Goal: Transaction & Acquisition: Purchase product/service

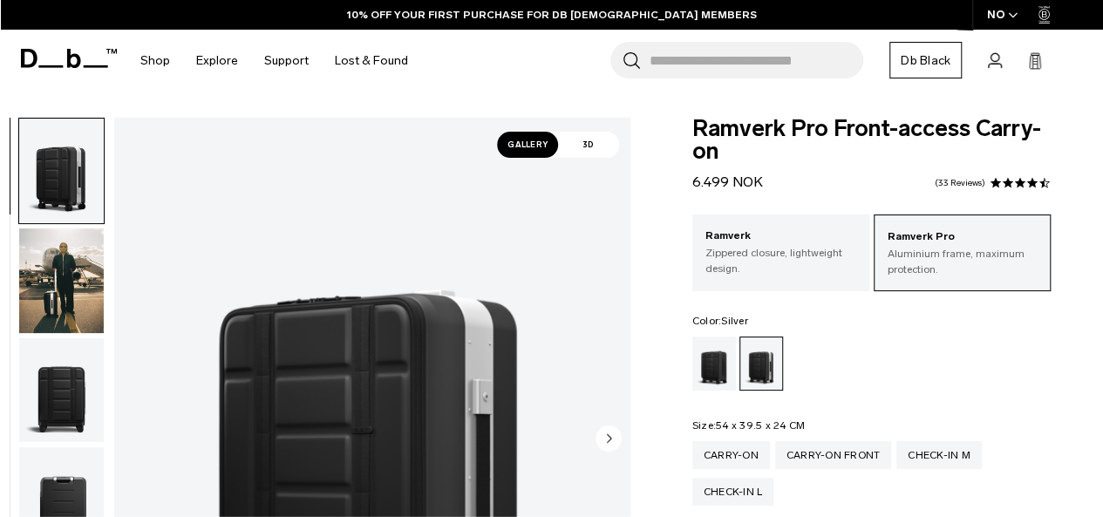
click at [51, 386] on img "button" at bounding box center [61, 390] width 85 height 105
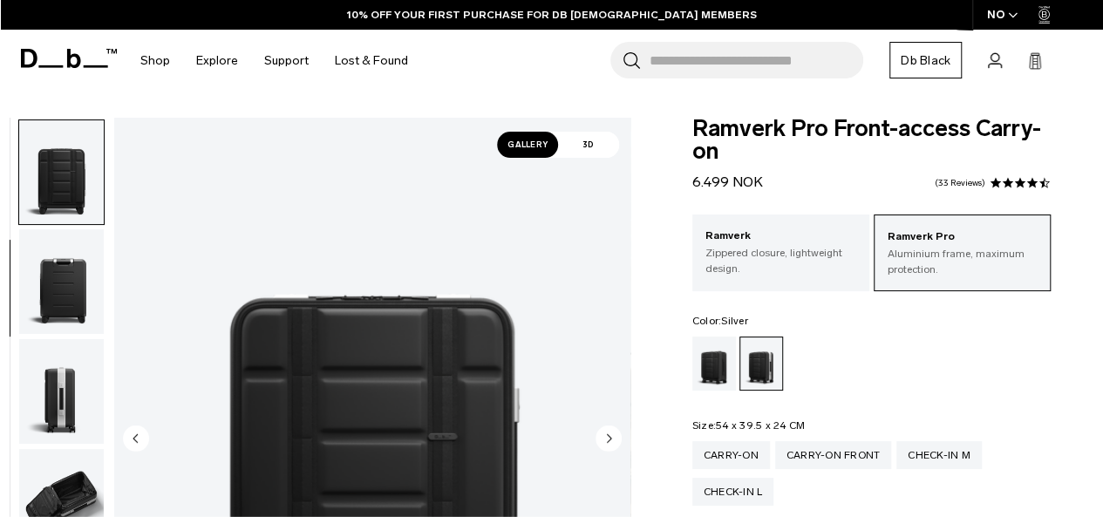
scroll to position [220, 0]
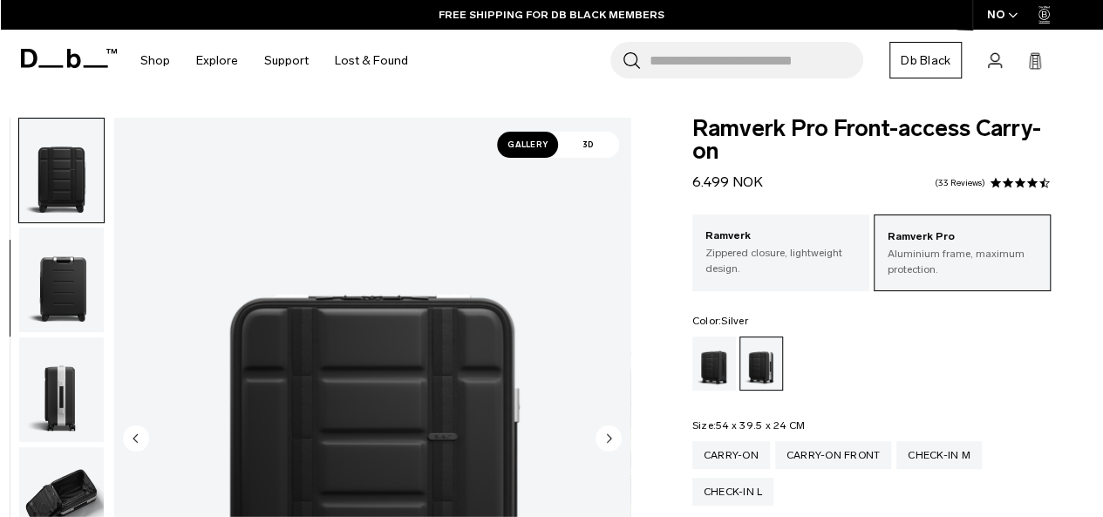
click at [64, 406] on img "button" at bounding box center [61, 389] width 85 height 105
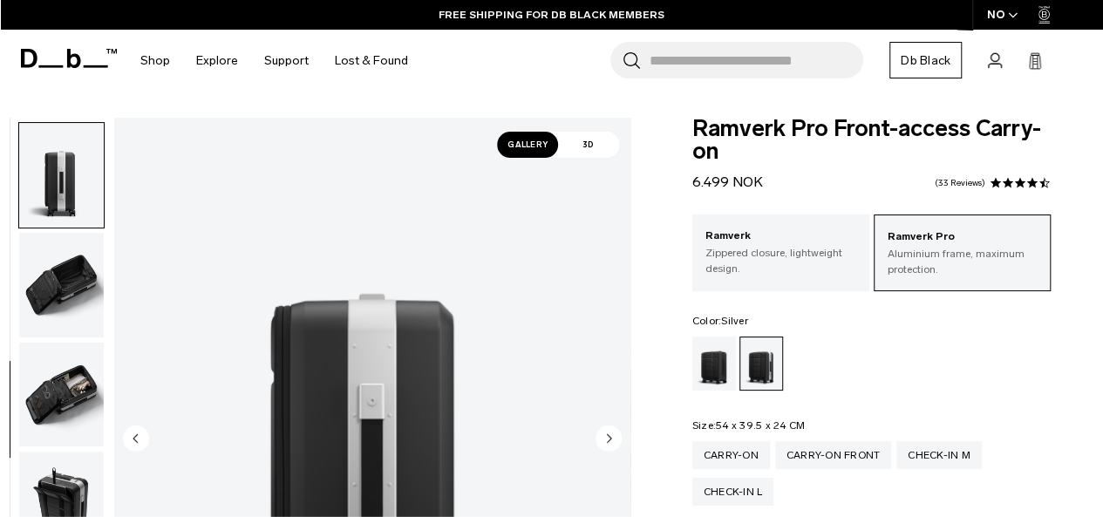
scroll to position [440, 0]
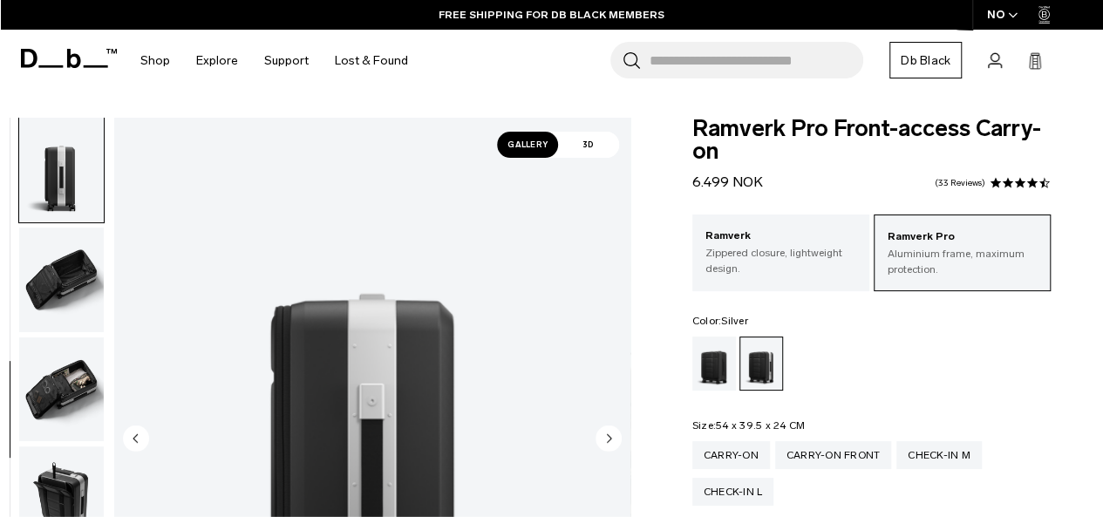
click at [85, 428] on img "button" at bounding box center [61, 389] width 85 height 105
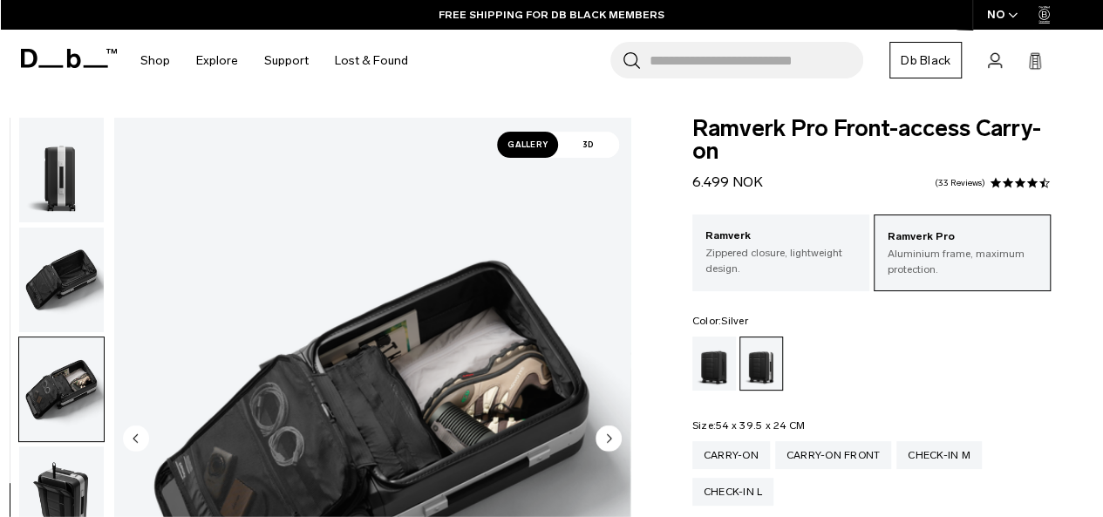
scroll to position [450, 0]
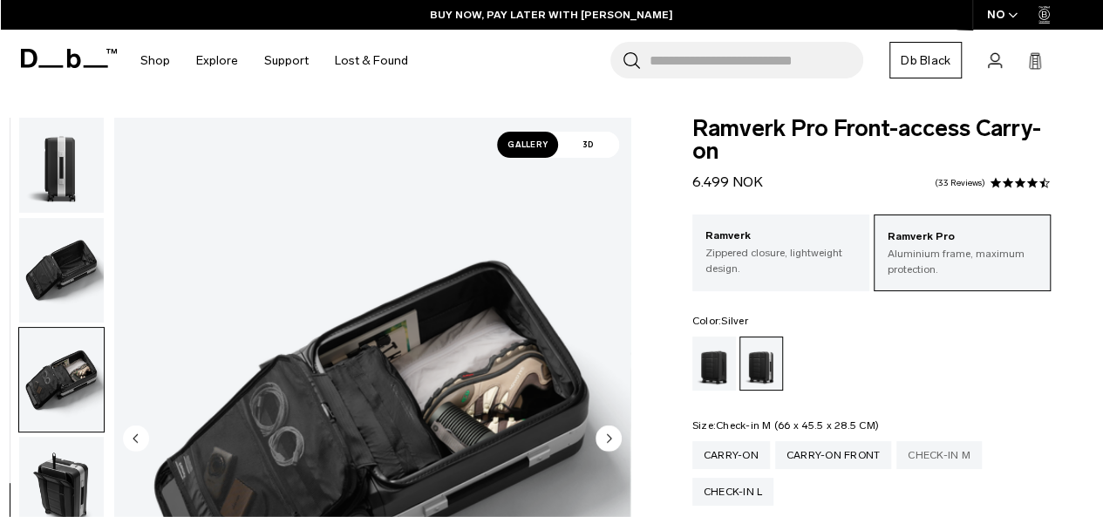
click at [916, 462] on div "Check-in M" at bounding box center [938, 455] width 85 height 28
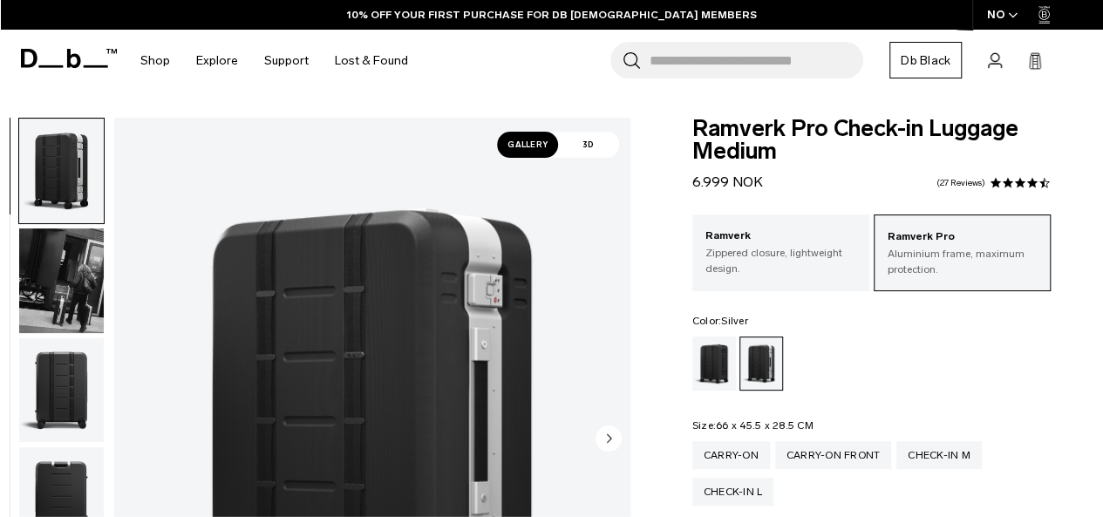
click at [77, 271] on img "button" at bounding box center [61, 280] width 85 height 105
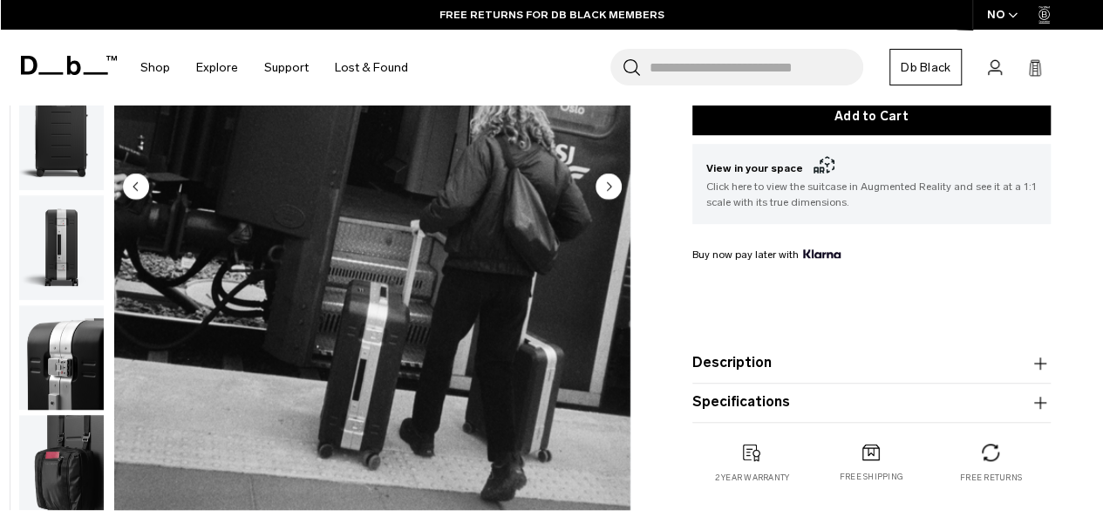
scroll to position [479, 0]
